Goal: Task Accomplishment & Management: Manage account settings

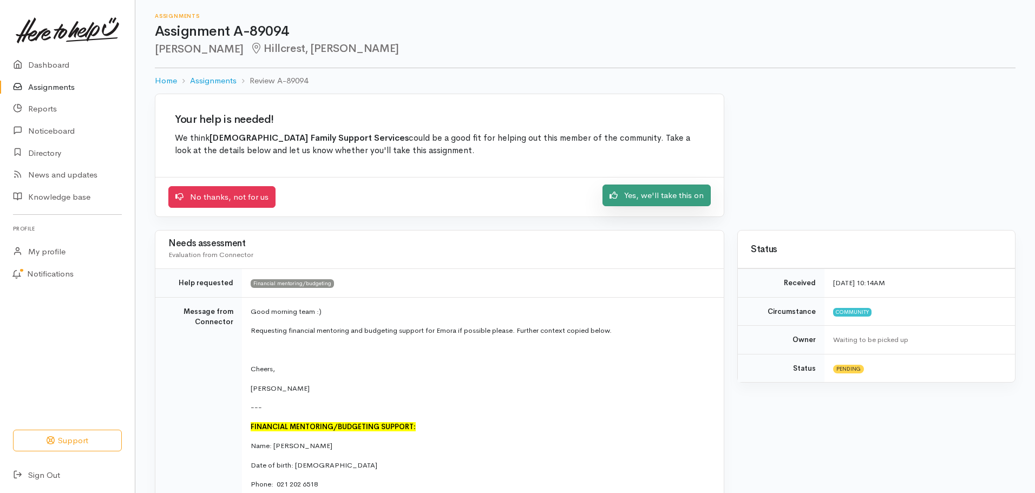
click at [628, 200] on link "Yes, we'll take this on" at bounding box center [656, 196] width 108 height 22
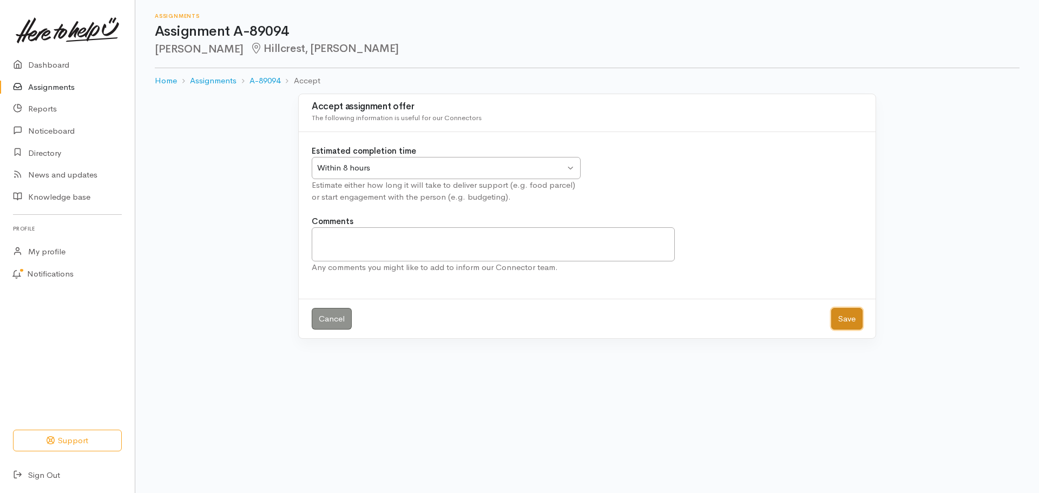
click at [842, 314] on button "Save" at bounding box center [846, 319] width 31 height 22
